Goal: Transaction & Acquisition: Purchase product/service

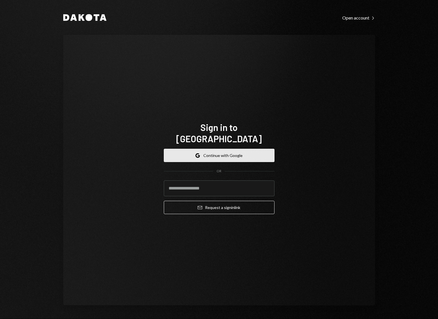
click at [242, 149] on button "Google Continue with Google" at bounding box center [219, 155] width 111 height 13
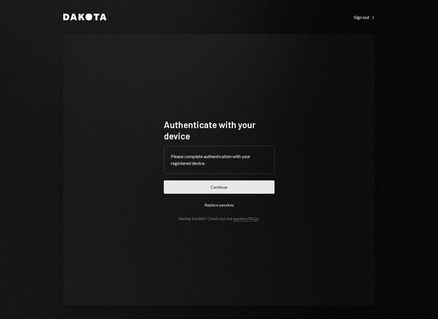
click at [223, 185] on button "Continue" at bounding box center [219, 186] width 111 height 13
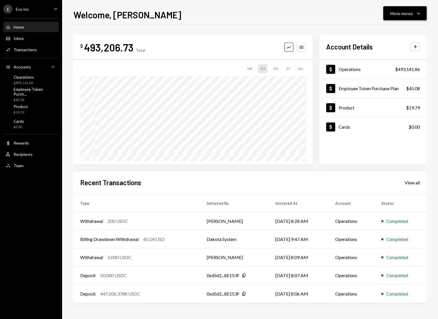
click at [410, 14] on div "Move money" at bounding box center [401, 13] width 23 height 6
click at [386, 30] on div "Send" at bounding box center [400, 30] width 41 height 6
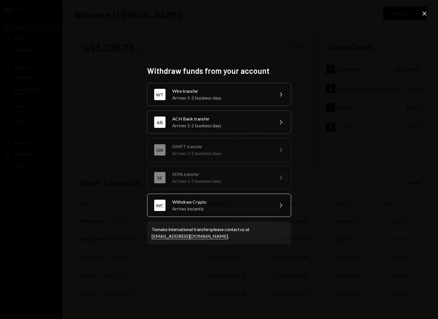
click at [216, 209] on div "Arrives instantly" at bounding box center [221, 208] width 98 height 7
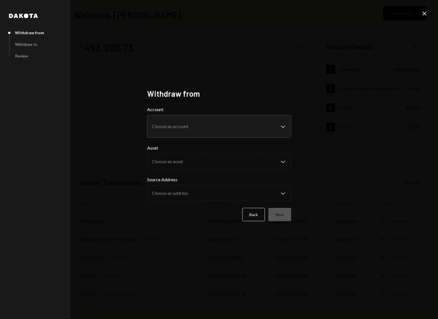
click at [184, 130] on body "E Eco Inc Caret Down Home Home Inbox Inbox Activities Transactions Accounts Acc…" at bounding box center [219, 159] width 438 height 319
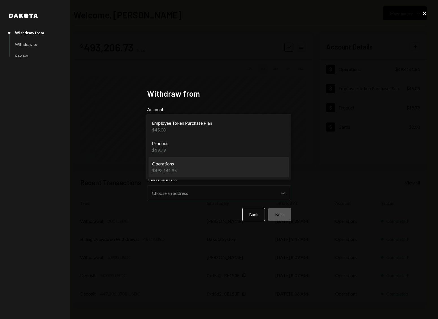
select select "**********"
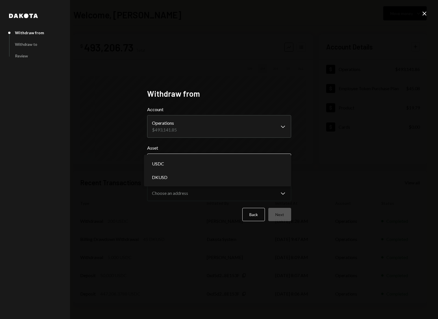
click at [187, 162] on body "E Eco Inc Caret Down Home Home Inbox Inbox Activities Transactions Accounts Acc…" at bounding box center [219, 159] width 438 height 319
select select "****"
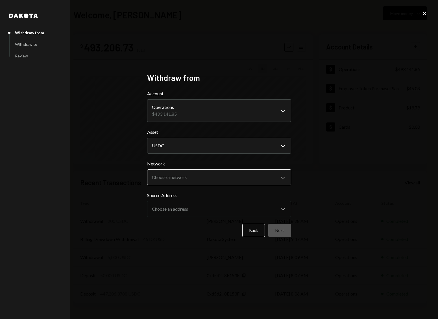
click at [185, 179] on body "E Eco Inc Caret Down Home Home Inbox Inbox Activities Transactions Accounts Acc…" at bounding box center [219, 159] width 438 height 319
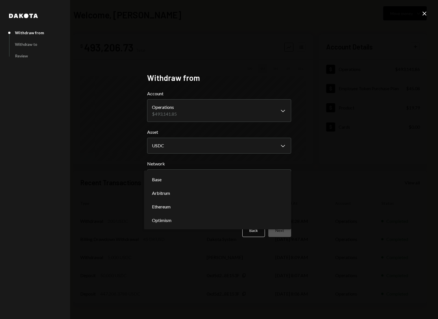
click at [380, 64] on div "**********" at bounding box center [219, 159] width 438 height 319
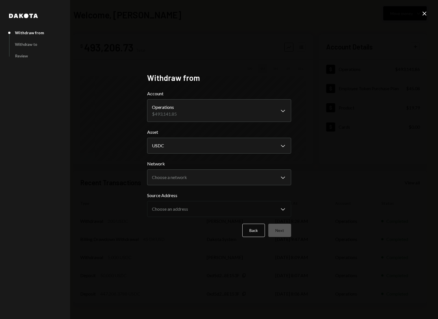
click at [425, 11] on icon "Close" at bounding box center [424, 13] width 7 height 7
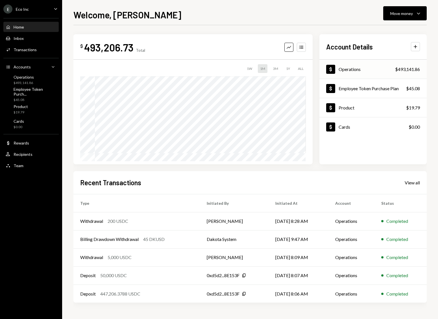
click at [350, 68] on div "Operations" at bounding box center [350, 68] width 22 height 5
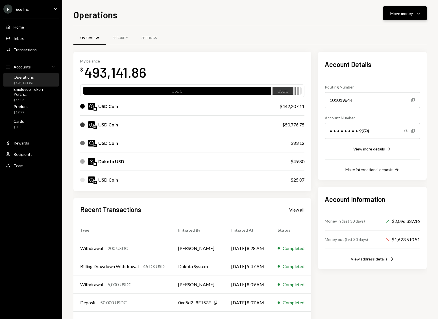
click at [416, 19] on button "Move money Caret Down" at bounding box center [404, 13] width 43 height 14
click at [404, 32] on div "Send" at bounding box center [400, 30] width 41 height 6
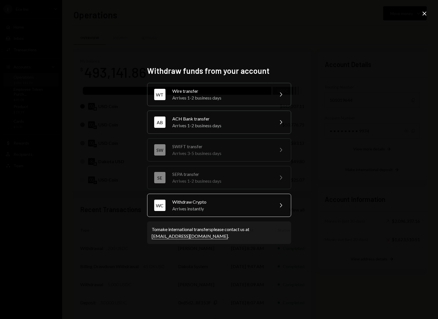
click at [232, 204] on div "Withdraw Crypto" at bounding box center [221, 201] width 98 height 7
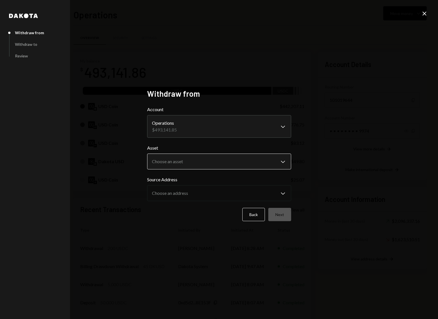
click at [200, 158] on body "E Eco Inc Caret Down Home Home Inbox Inbox Activities Transactions Accounts Acc…" at bounding box center [219, 159] width 438 height 319
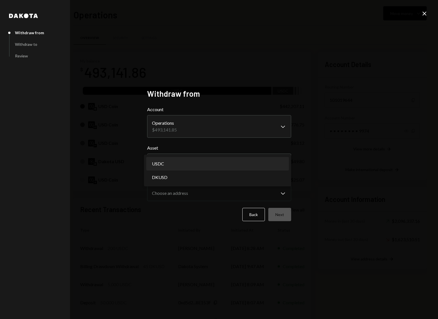
select select "****"
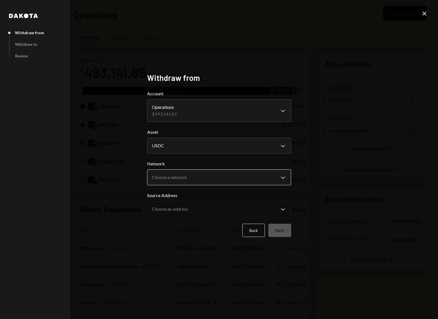
click at [184, 182] on body "E Eco Inc Caret Down Home Home Inbox Inbox Activities Transactions Accounts Acc…" at bounding box center [219, 159] width 438 height 319
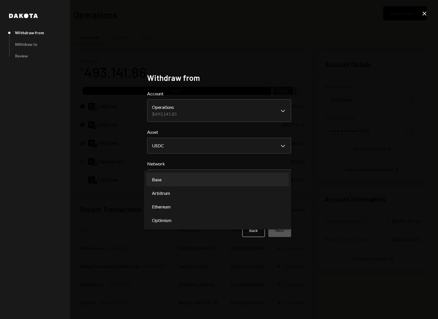
select select "**********"
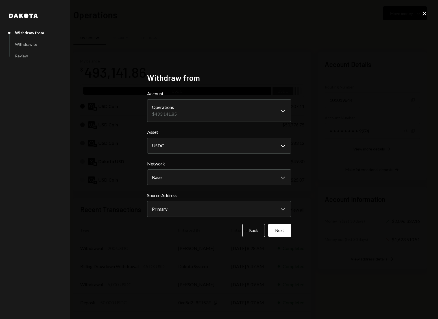
click at [283, 229] on button "Next" at bounding box center [279, 229] width 23 height 13
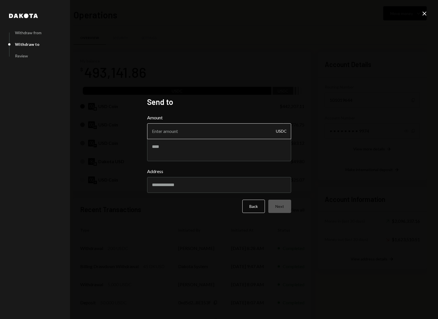
click at [177, 131] on input "Amount" at bounding box center [219, 131] width 144 height 16
type input "6000"
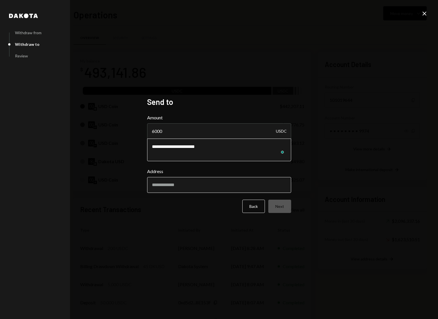
type textarea "**********"
drag, startPoint x: 195, startPoint y: 187, endPoint x: 247, endPoint y: 189, distance: 52.0
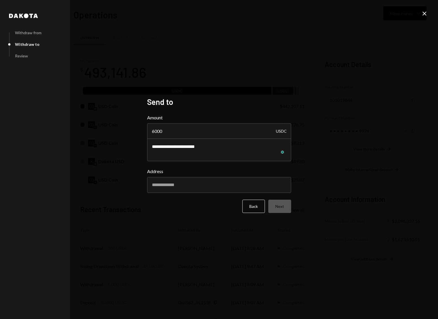
click at [195, 187] on input "Address" at bounding box center [219, 185] width 144 height 16
paste input "**********"
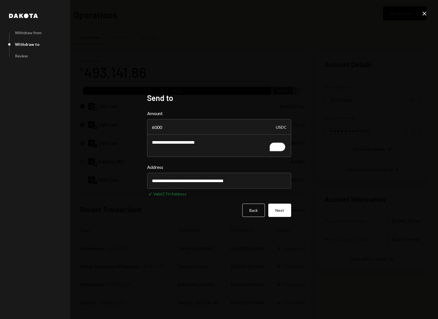
type input "**********"
click at [284, 211] on button "Next" at bounding box center [279, 209] width 23 height 13
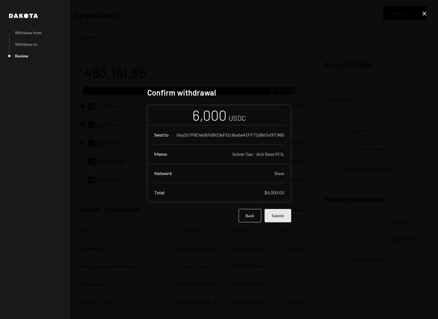
click at [281, 217] on button "Submit" at bounding box center [278, 215] width 27 height 13
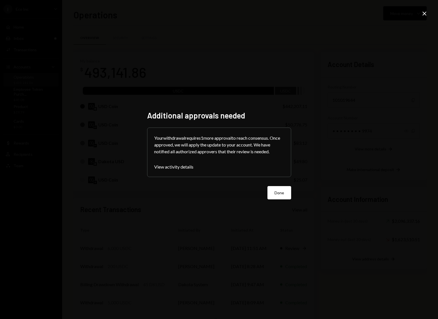
drag, startPoint x: 329, startPoint y: 180, endPoint x: 288, endPoint y: 180, distance: 41.2
click at [328, 180] on div "Additional approvals needed Your withdrawal requires 1 more approval to reach c…" at bounding box center [219, 159] width 438 height 319
click at [283, 193] on button "Done" at bounding box center [279, 192] width 24 height 13
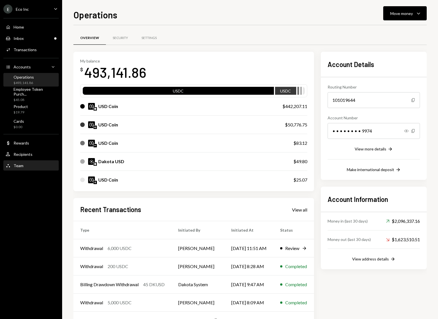
click at [33, 166] on div "Team Team" at bounding box center [31, 165] width 51 height 5
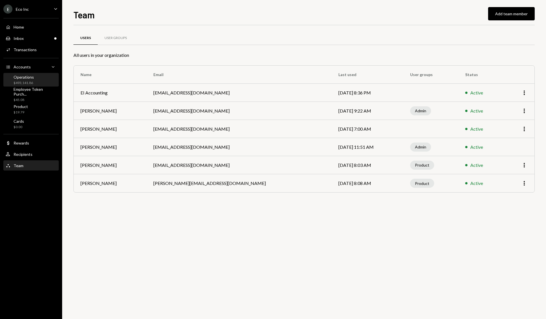
click at [37, 76] on div "Operations $493,141.86" at bounding box center [31, 80] width 51 height 11
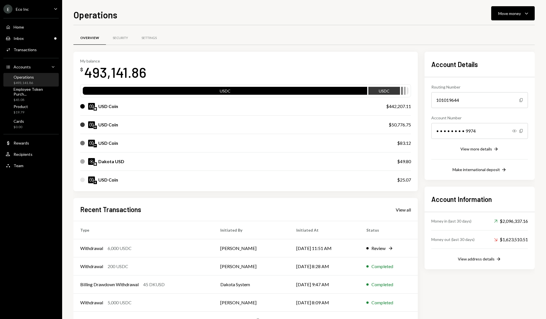
scroll to position [22, 0]
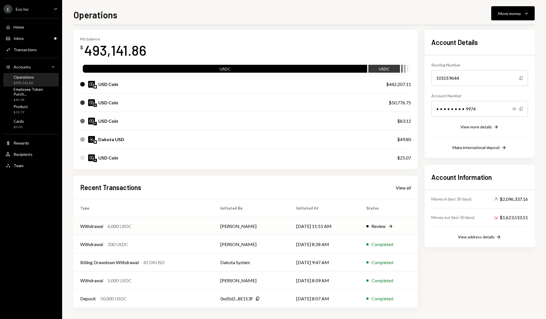
click at [388, 227] on div "Review Right Arrow" at bounding box center [388, 226] width 45 height 7
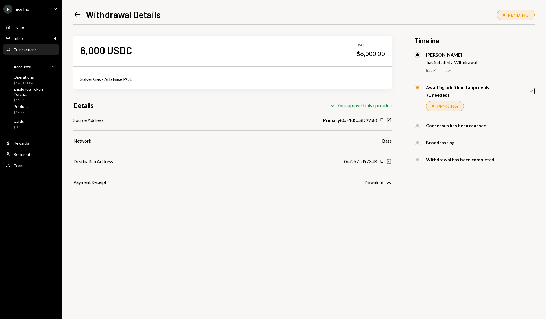
drag, startPoint x: 449, startPoint y: 107, endPoint x: 445, endPoint y: 107, distance: 3.2
click at [438, 107] on div "PENDING" at bounding box center [447, 105] width 21 height 5
click at [438, 92] on icon "Caret Down" at bounding box center [531, 91] width 6 height 6
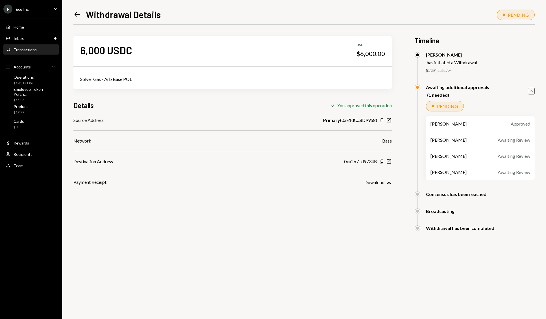
click at [81, 16] on icon "Left Arrow" at bounding box center [77, 14] width 8 height 8
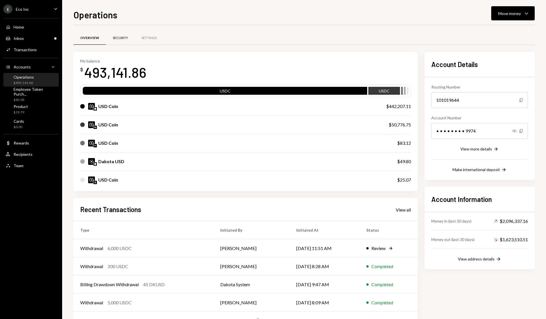
click at [120, 38] on div "Security" at bounding box center [120, 38] width 15 height 5
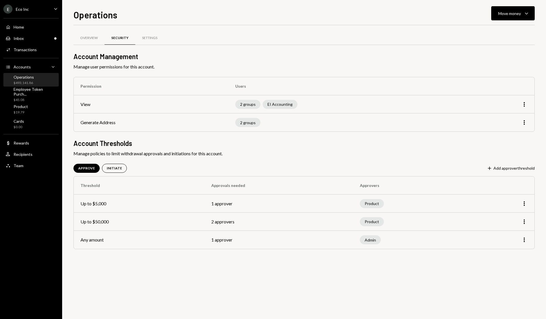
click at [36, 81] on div "Operations $493,141.86" at bounding box center [31, 80] width 51 height 11
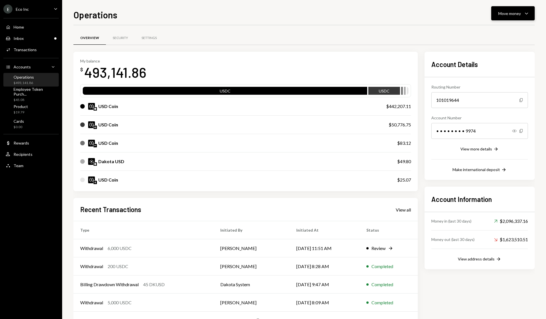
click at [512, 8] on button "Move money Caret Down" at bounding box center [512, 13] width 43 height 14
click at [506, 28] on div "Send" at bounding box center [508, 30] width 41 height 6
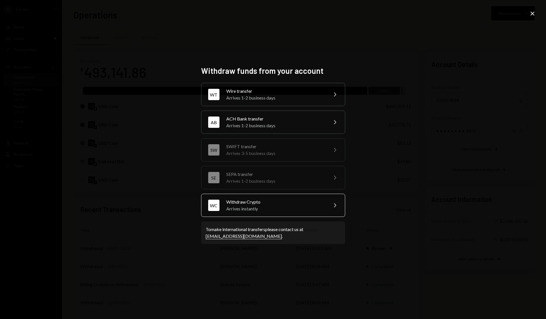
click at [289, 209] on div "Arrives instantly" at bounding box center [275, 208] width 98 height 7
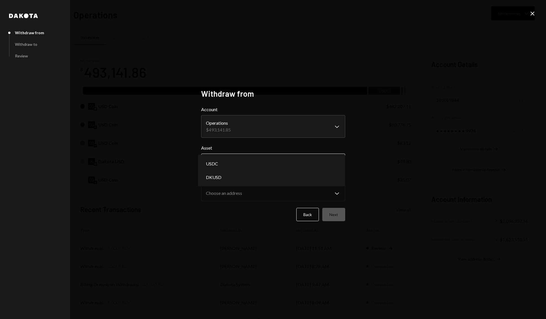
click at [242, 162] on body "E Eco Inc Caret Down Home Home Inbox Inbox Activities Transactions Accounts Acc…" at bounding box center [273, 159] width 546 height 319
select select "****"
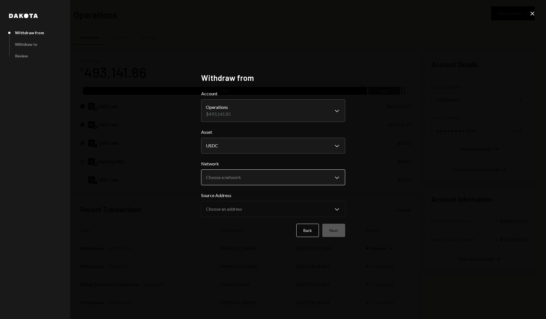
click at [234, 180] on body "E Eco Inc Caret Down Home Home Inbox Inbox Activities Transactions Accounts Acc…" at bounding box center [273, 159] width 546 height 319
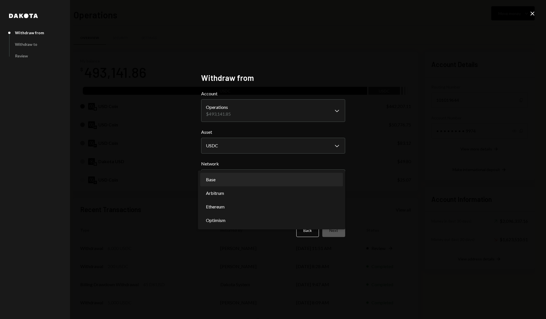
select select "**********"
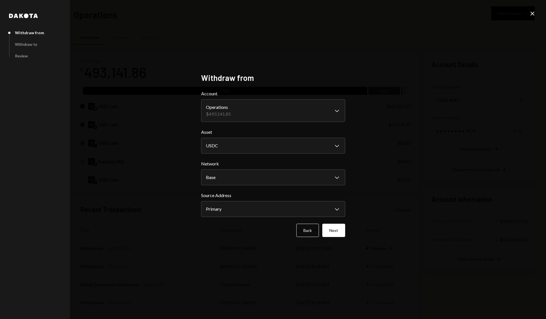
click at [335, 230] on button "Next" at bounding box center [333, 229] width 23 height 13
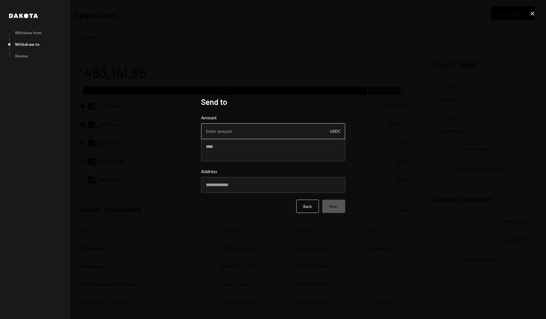
click at [224, 132] on input "Amount" at bounding box center [273, 131] width 144 height 16
type input "200000"
type textarea "**********"
click at [258, 186] on input "Address" at bounding box center [273, 185] width 144 height 16
paste input "**********"
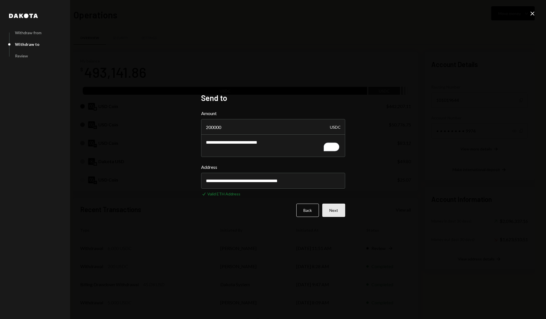
type input "**********"
click at [338, 210] on button "Next" at bounding box center [333, 209] width 23 height 13
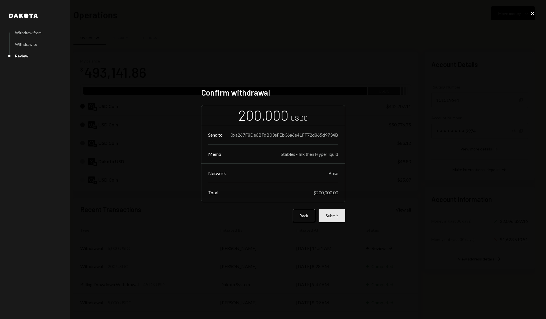
click at [336, 215] on button "Submit" at bounding box center [332, 215] width 27 height 13
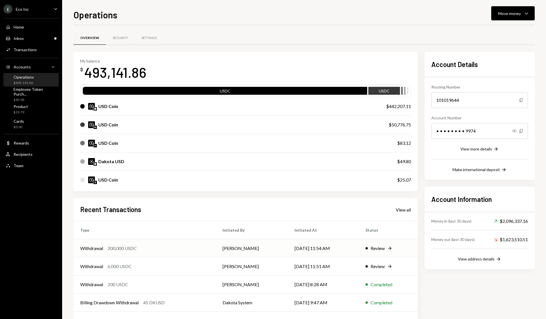
click at [380, 248] on div "Review" at bounding box center [378, 248] width 14 height 7
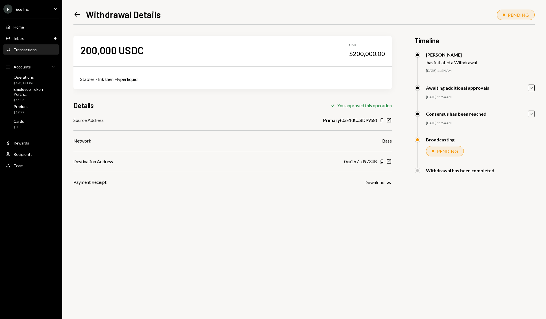
click at [532, 114] on icon "Caret Down" at bounding box center [531, 114] width 6 height 6
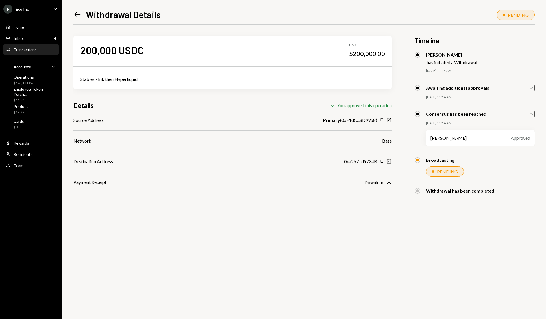
click at [532, 89] on icon "Caret Down" at bounding box center [531, 88] width 6 height 6
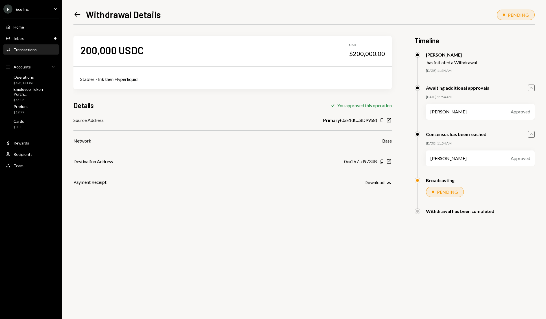
click at [79, 17] on icon "Left Arrow" at bounding box center [77, 14] width 8 height 8
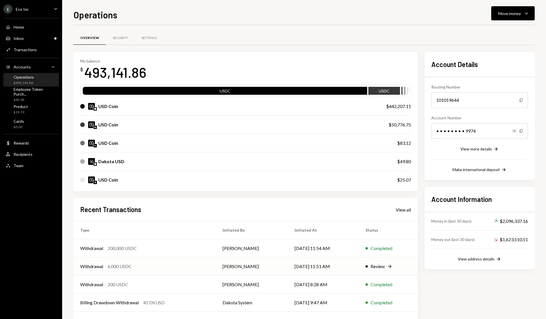
click at [375, 264] on div "Review" at bounding box center [378, 266] width 14 height 7
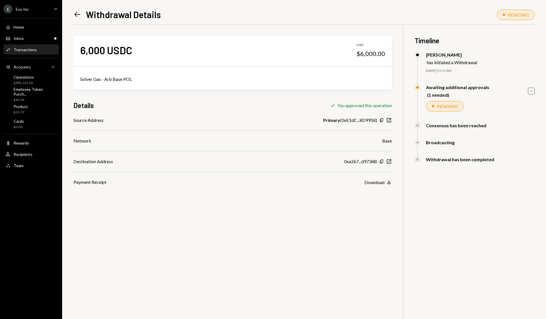
click at [531, 90] on icon "Caret Down" at bounding box center [531, 91] width 6 height 6
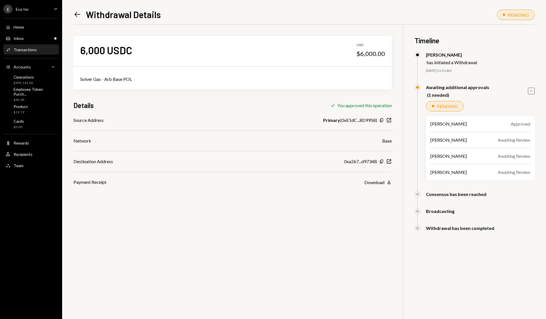
click at [79, 15] on icon "Left Arrow" at bounding box center [77, 14] width 8 height 8
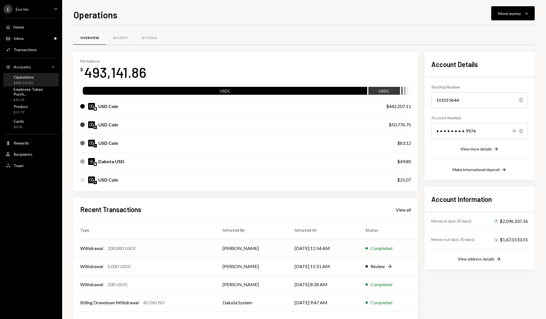
click at [170, 253] on td "Withdrawal 200,000 USDC" at bounding box center [144, 248] width 142 height 18
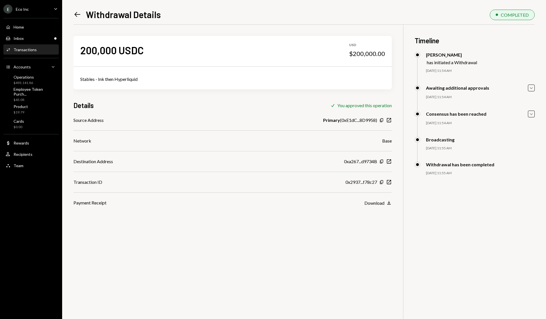
click at [73, 12] on icon "Left Arrow" at bounding box center [77, 14] width 8 height 8
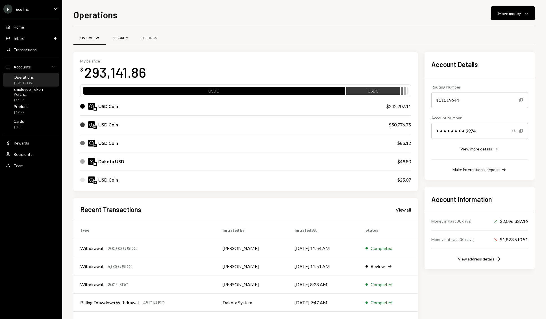
click at [120, 38] on div "Security" at bounding box center [120, 38] width 15 height 5
